Goal: Information Seeking & Learning: Compare options

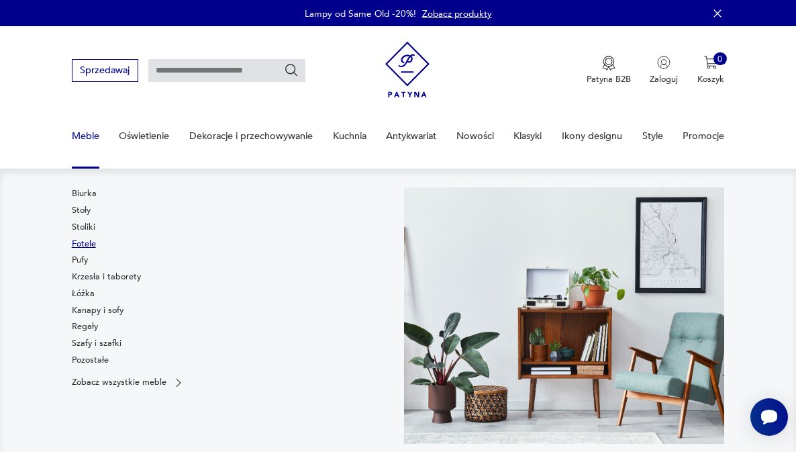
click at [87, 244] on link "Fotele" at bounding box center [84, 244] width 24 height 12
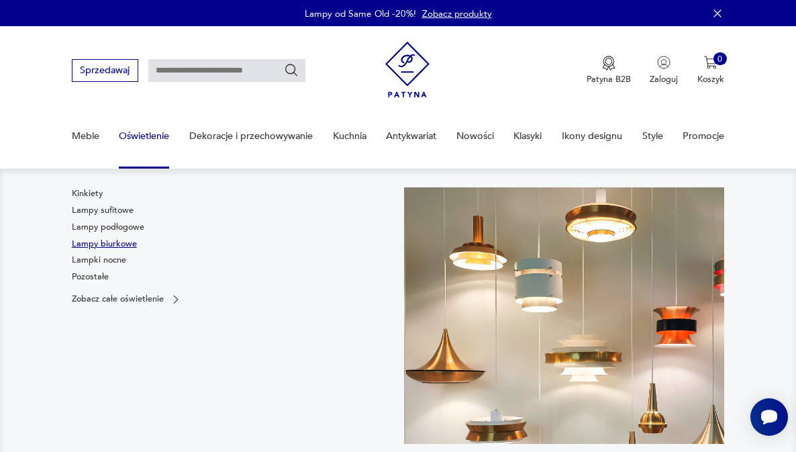
click at [118, 241] on link "Lampy biurkowe" at bounding box center [104, 244] width 65 height 12
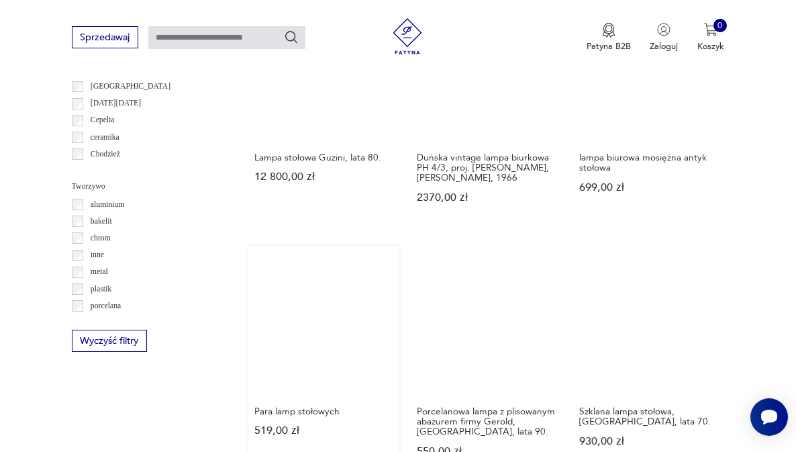
scroll to position [1037, 0]
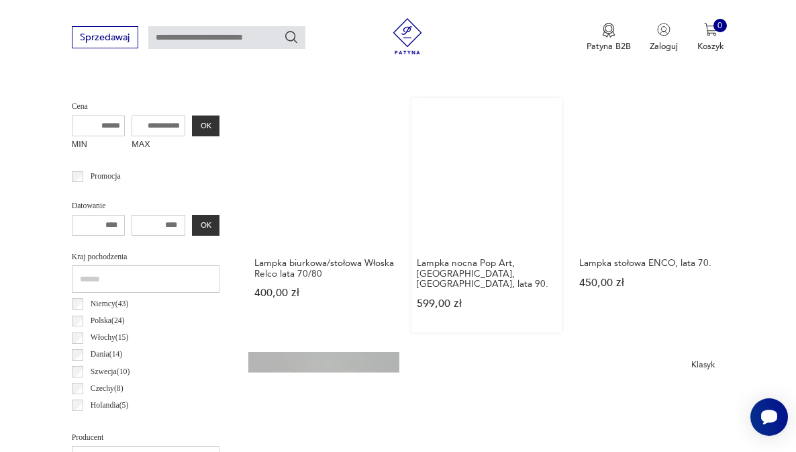
scroll to position [273, 0]
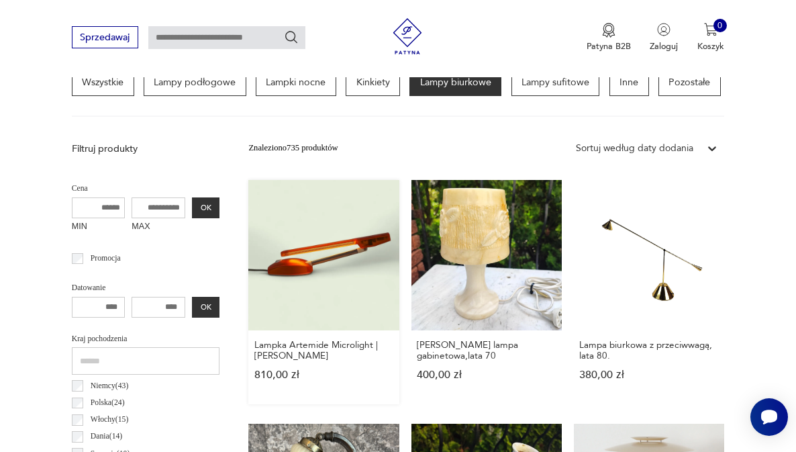
click at [263, 271] on link "Lampka Artemide Microlight | [PERSON_NAME] 810,00 zł" at bounding box center [323, 292] width 150 height 224
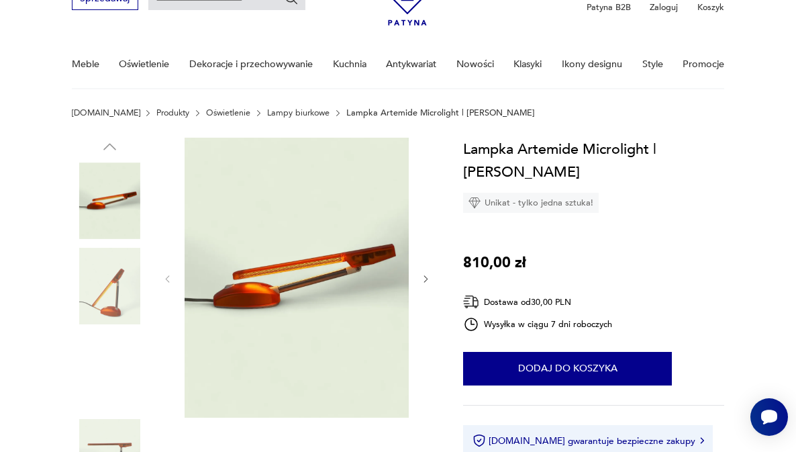
scroll to position [106, 0]
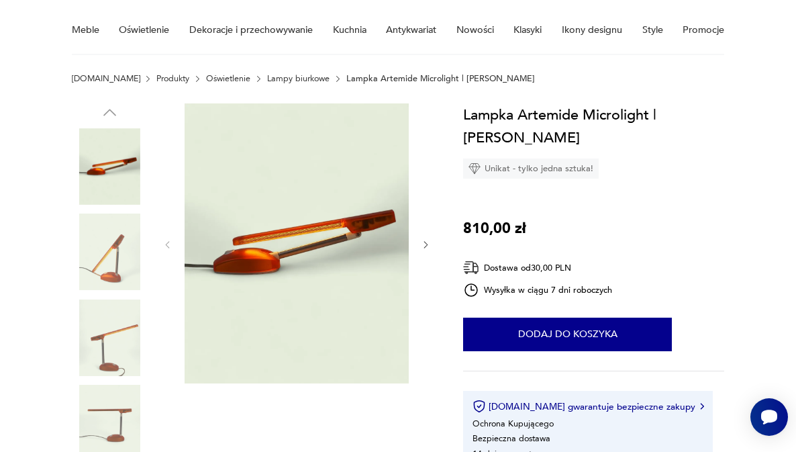
click at [107, 261] on img at bounding box center [110, 252] width 77 height 77
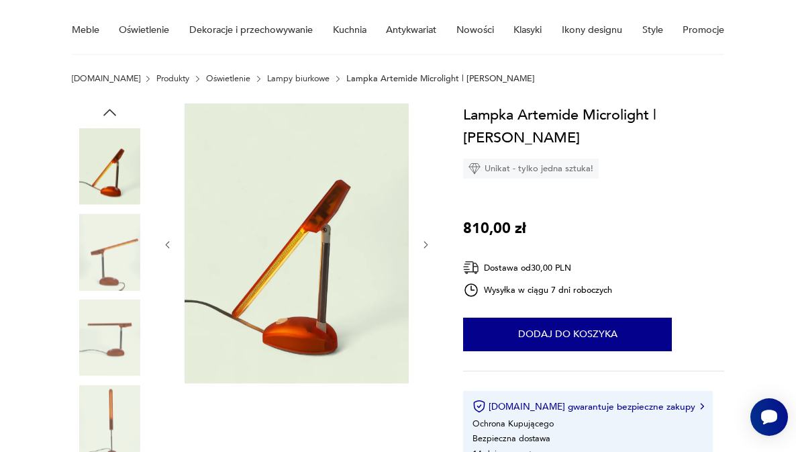
click at [116, 334] on img at bounding box center [110, 338] width 77 height 77
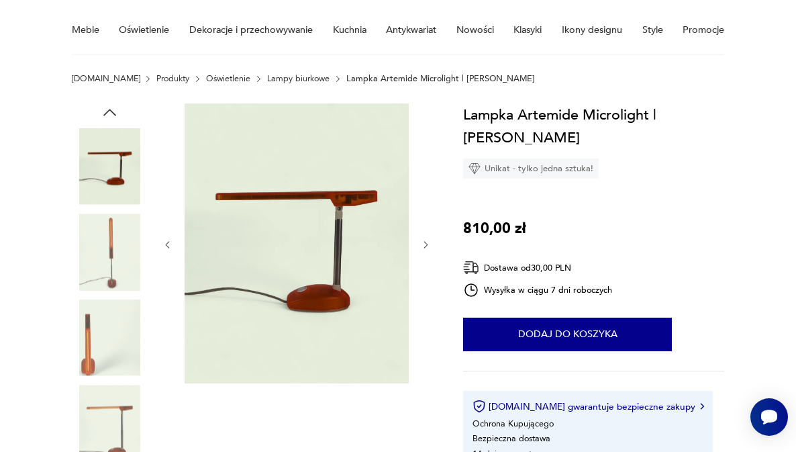
click at [138, 420] on img at bounding box center [110, 423] width 77 height 77
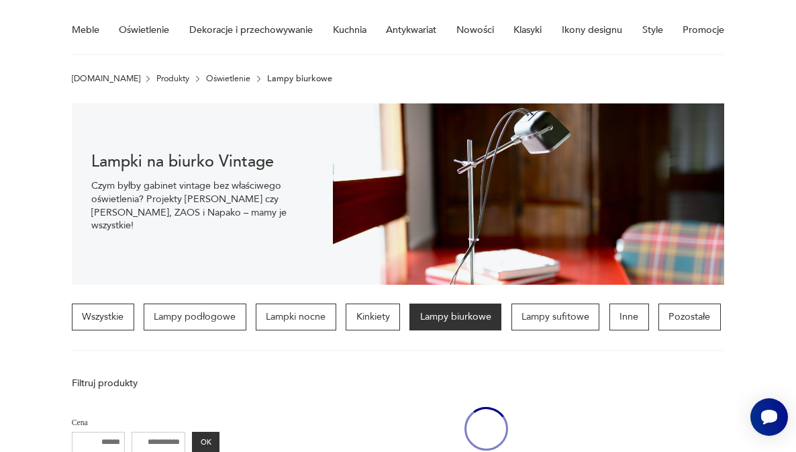
scroll to position [340, 0]
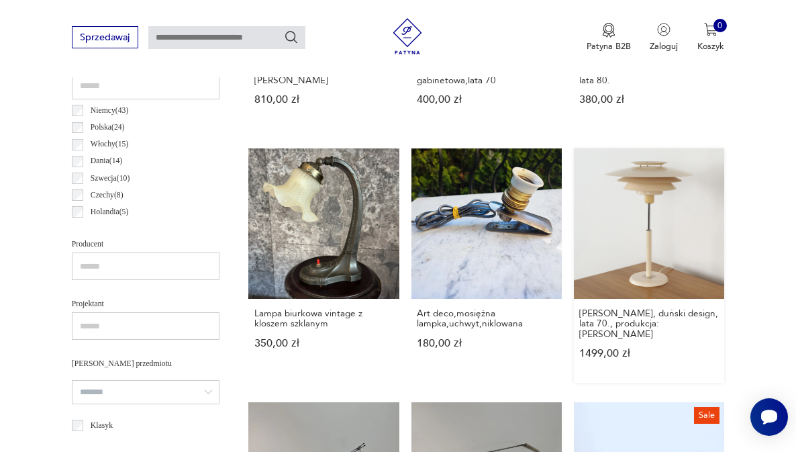
click at [574, 202] on link "[PERSON_NAME], duński design, lata 70., produkcja: [PERSON_NAME] 1499,00 zł" at bounding box center [649, 265] width 150 height 234
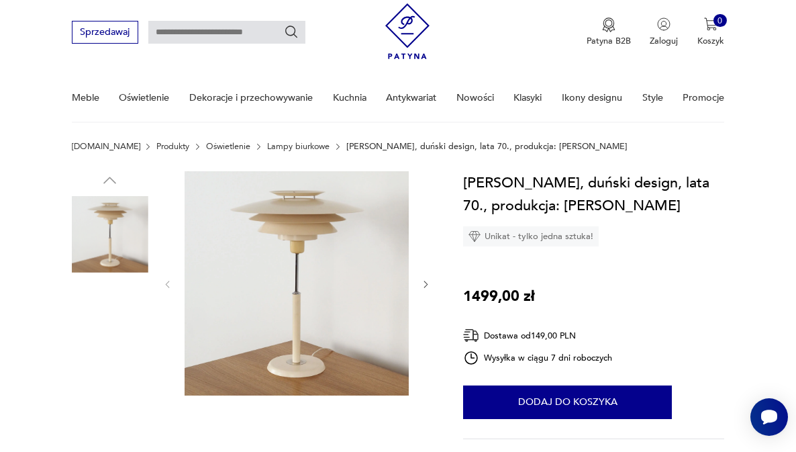
scroll to position [52, 0]
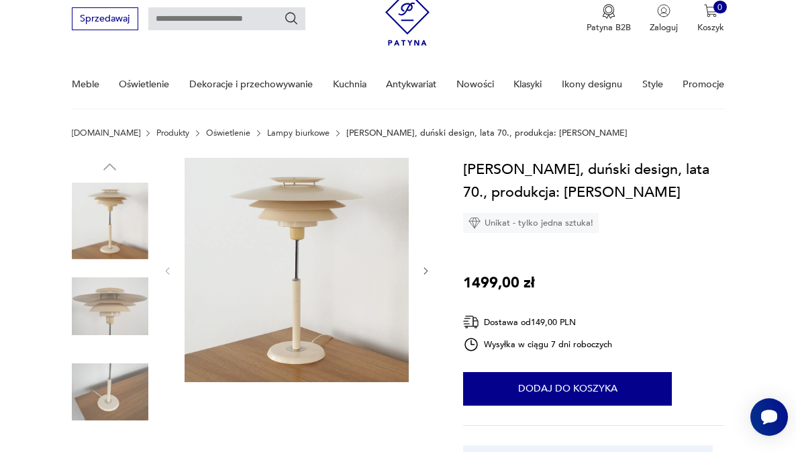
click at [89, 300] on img at bounding box center [110, 306] width 77 height 77
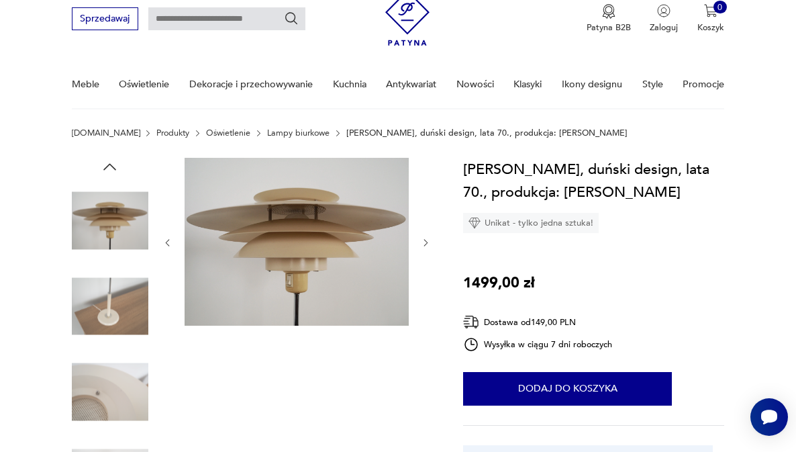
click at [109, 385] on img at bounding box center [110, 392] width 77 height 77
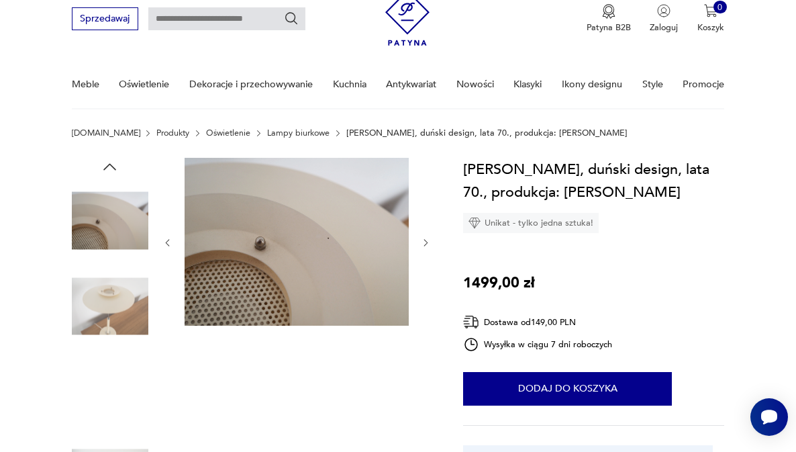
scroll to position [98, 0]
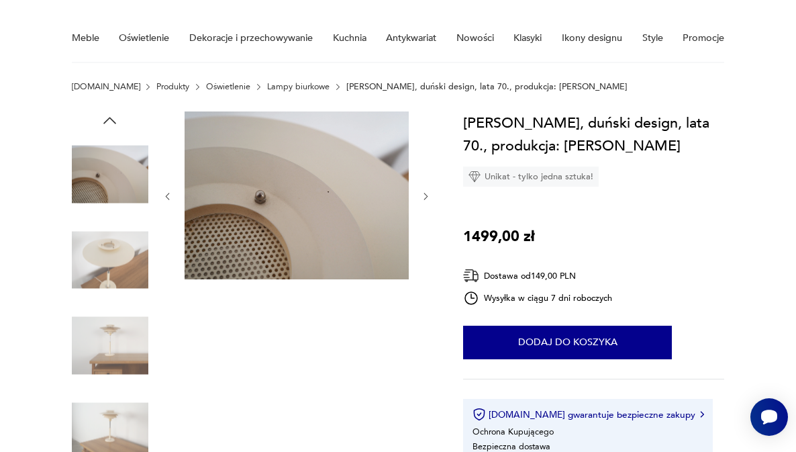
click at [109, 413] on img at bounding box center [110, 431] width 77 height 77
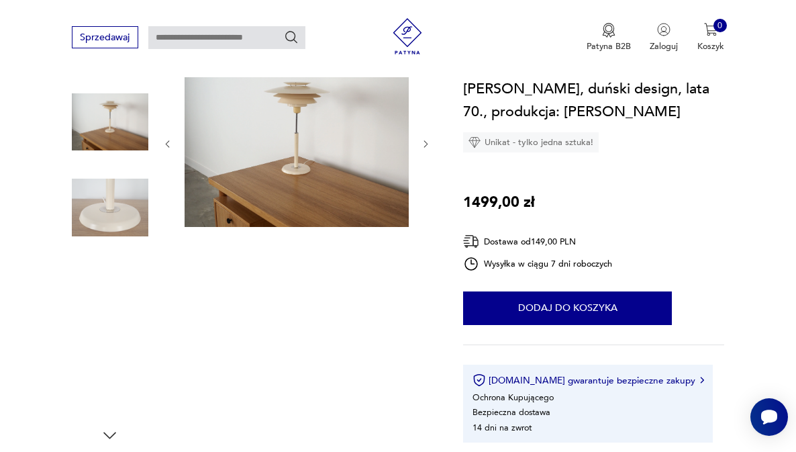
scroll to position [215, 0]
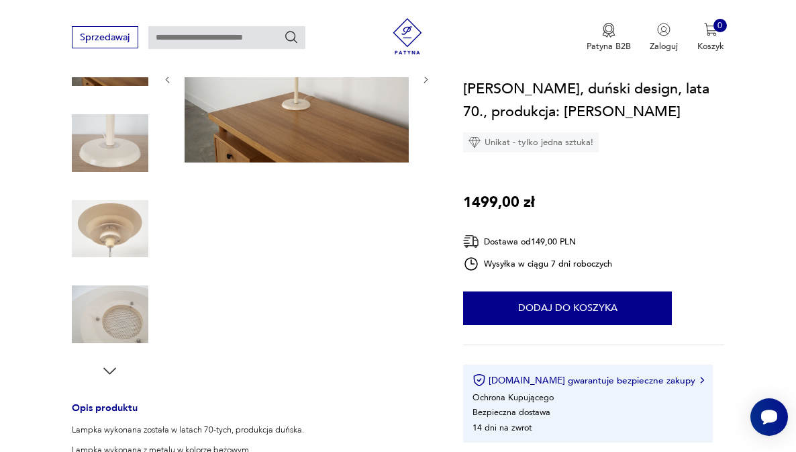
click at [113, 369] on icon "button" at bounding box center [109, 370] width 13 height 7
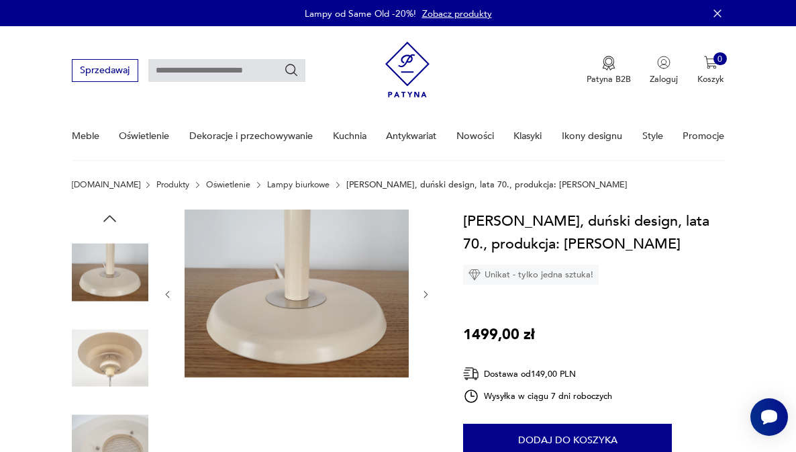
scroll to position [0, 0]
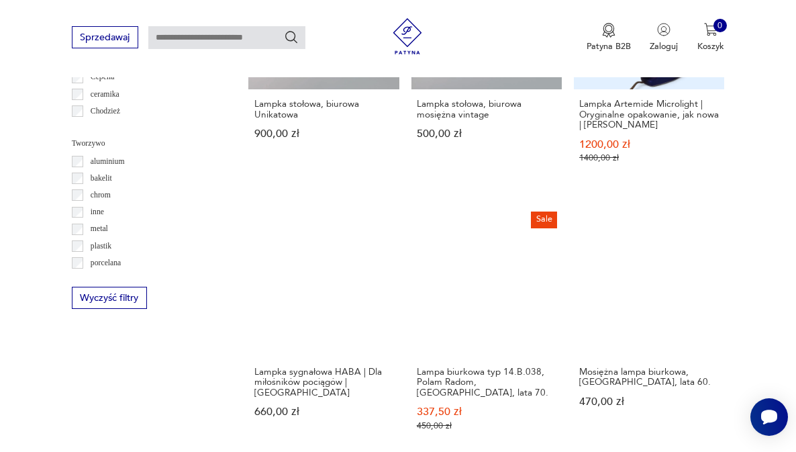
scroll to position [1078, 0]
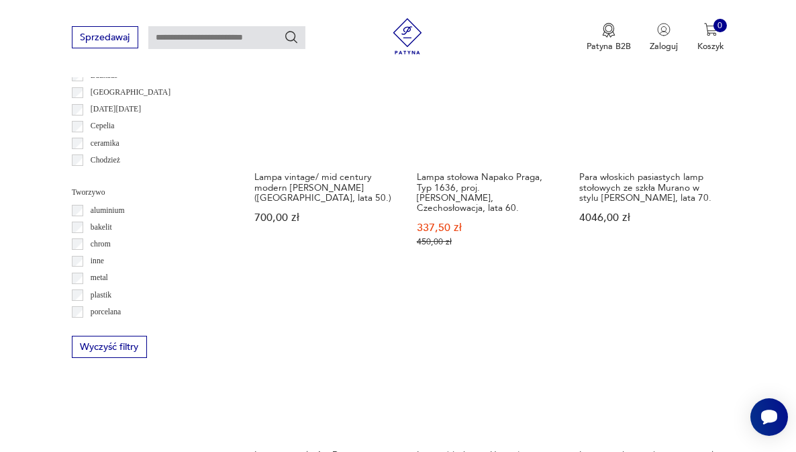
scroll to position [1134, 0]
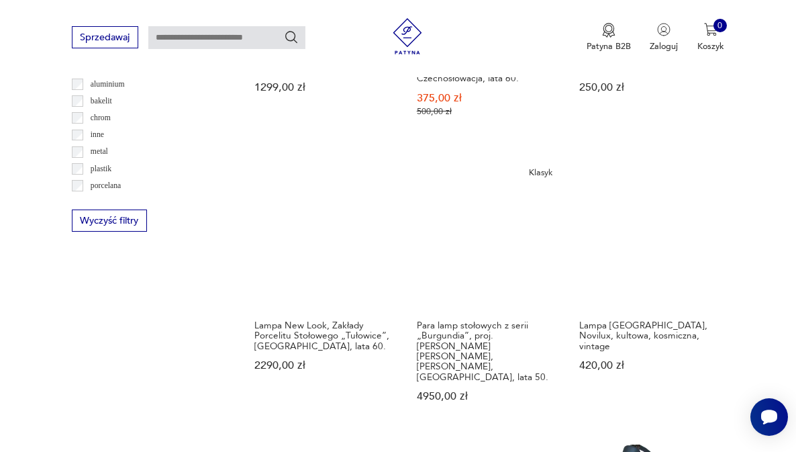
scroll to position [1093, 0]
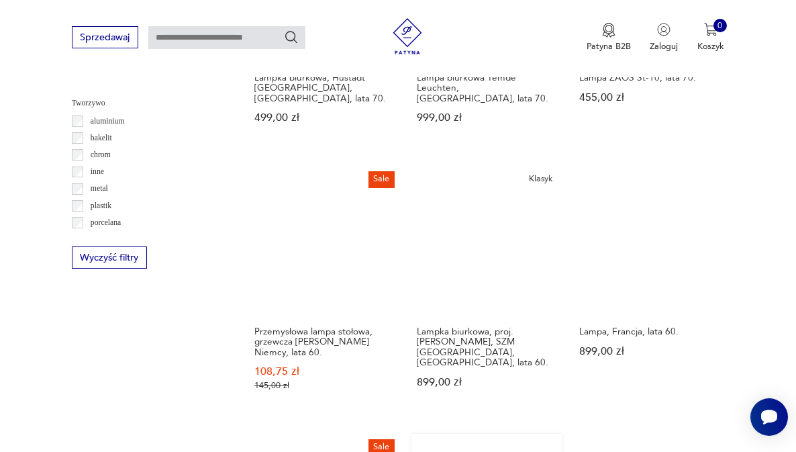
scroll to position [1119, 0]
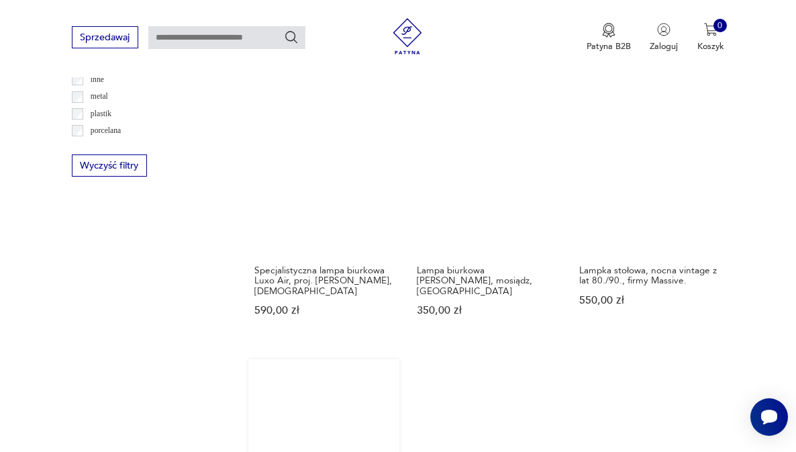
scroll to position [1244, 0]
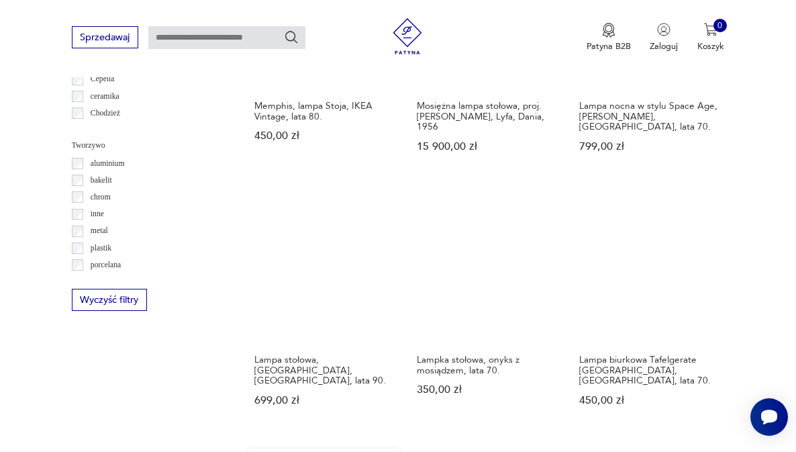
scroll to position [1099, 0]
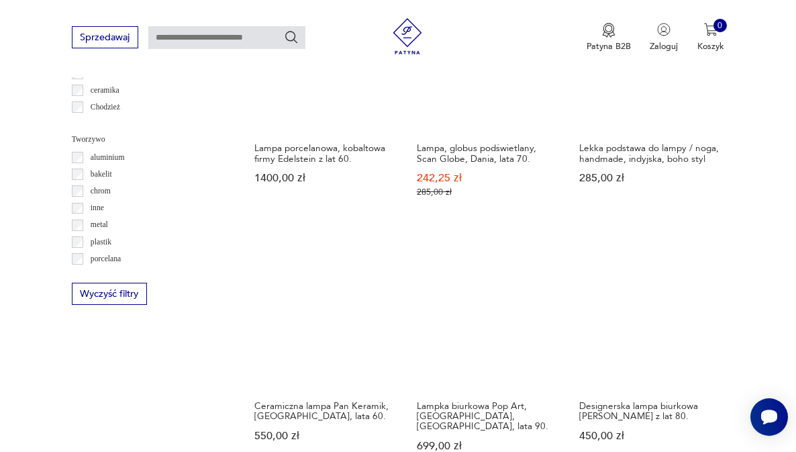
scroll to position [1083, 0]
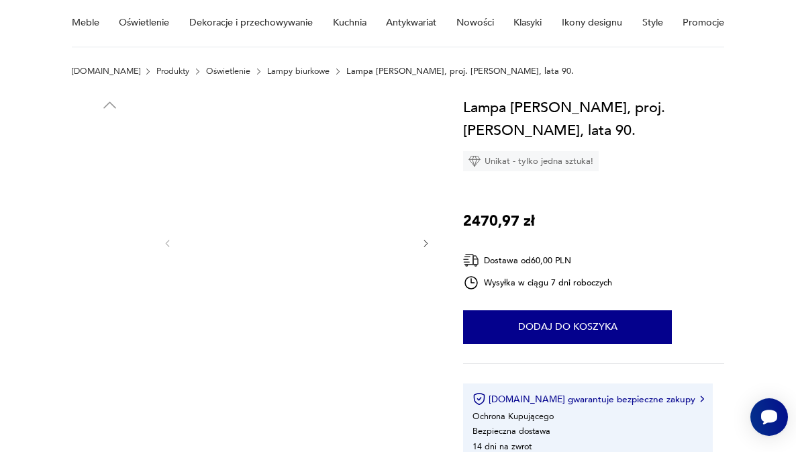
scroll to position [114, 0]
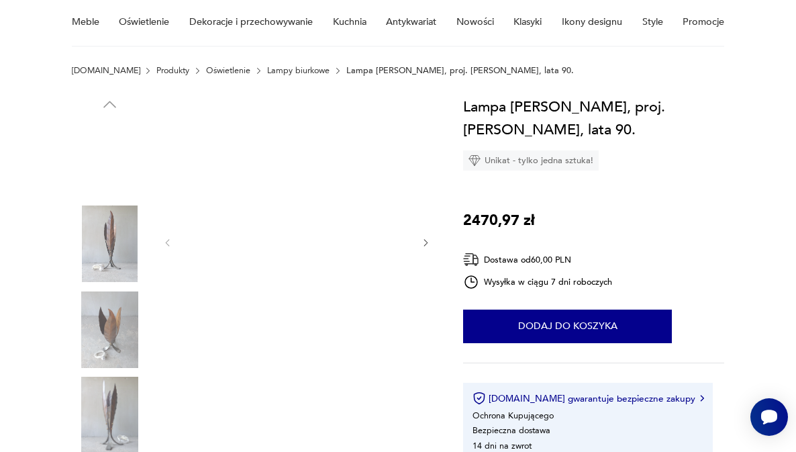
click at [105, 242] on img at bounding box center [110, 243] width 77 height 77
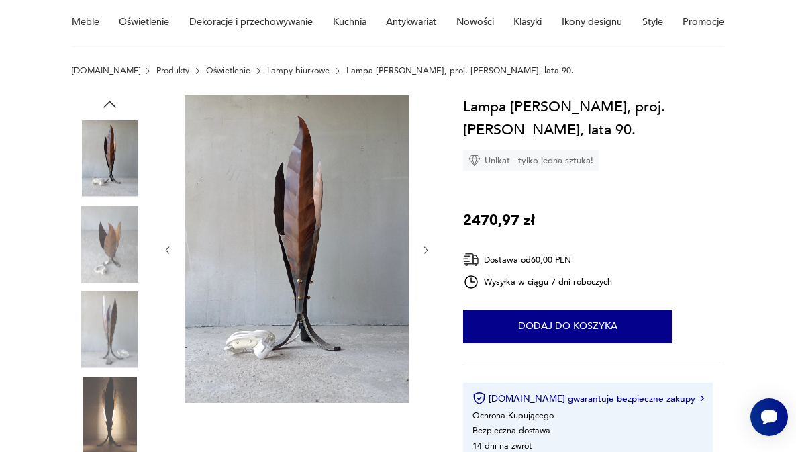
click at [118, 338] on img at bounding box center [110, 329] width 77 height 77
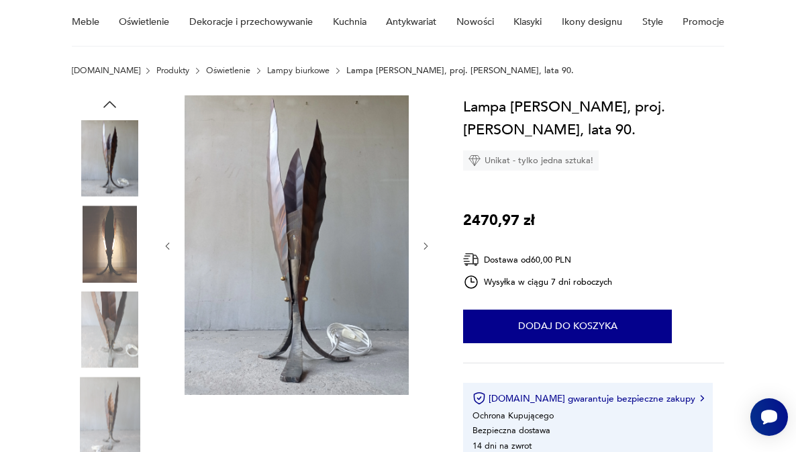
click at [112, 352] on img at bounding box center [110, 329] width 77 height 77
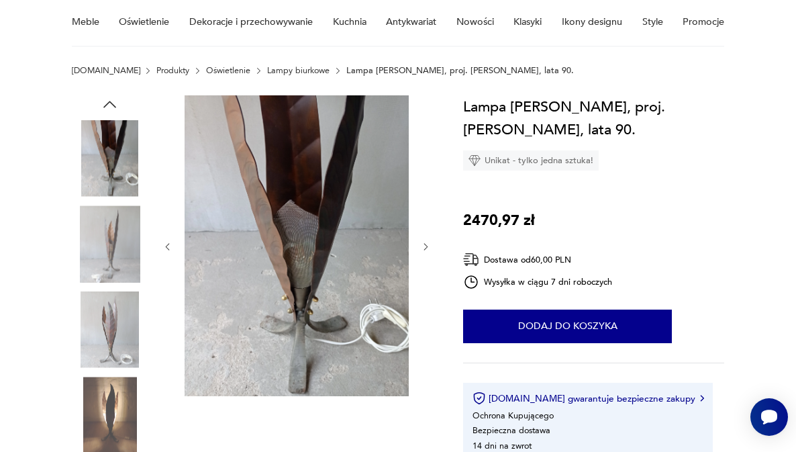
click at [115, 408] on img at bounding box center [110, 415] width 77 height 77
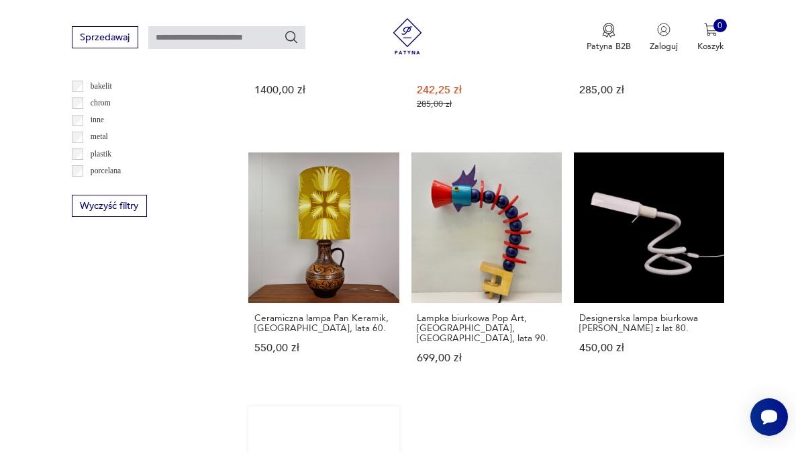
scroll to position [1265, 0]
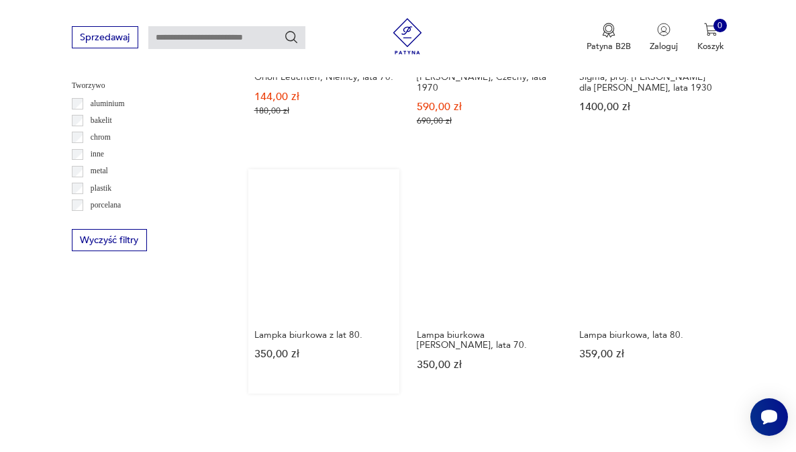
scroll to position [1137, 0]
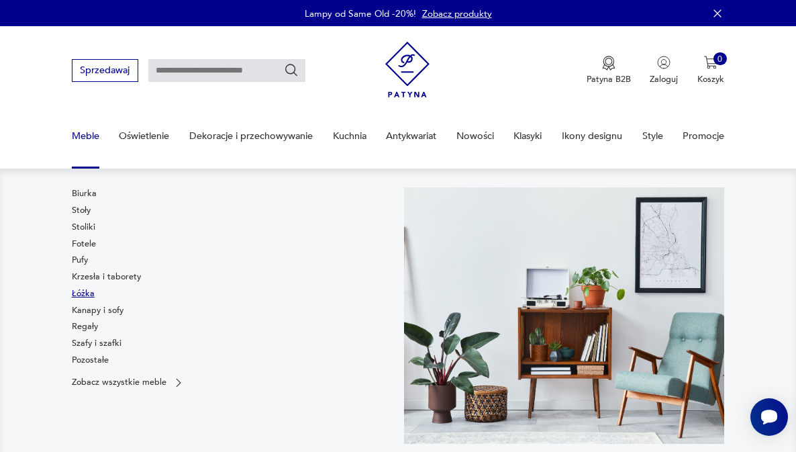
click at [83, 292] on link "Łóżka" at bounding box center [83, 293] width 23 height 12
click at [108, 345] on link "Szafy i szafki" at bounding box center [97, 343] width 50 height 12
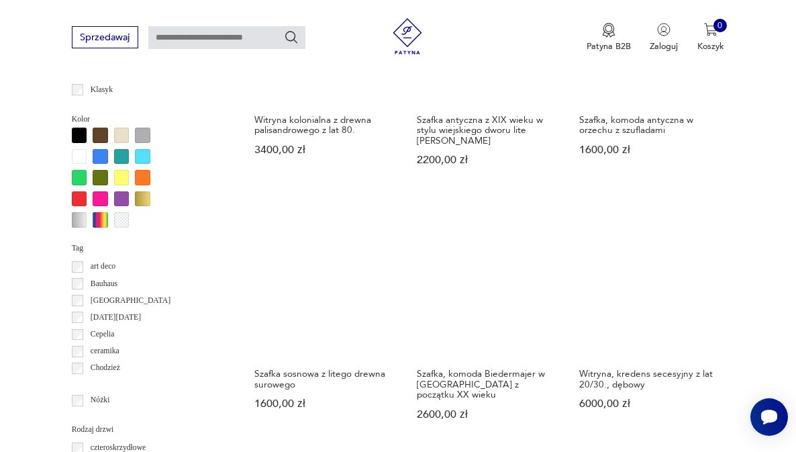
scroll to position [1123, 0]
